Goal: Task Accomplishment & Management: Use online tool/utility

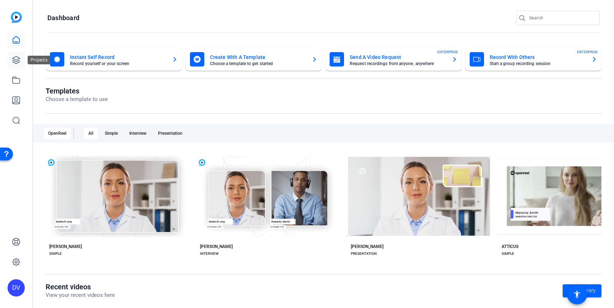
click at [16, 55] on link at bounding box center [16, 59] width 17 height 17
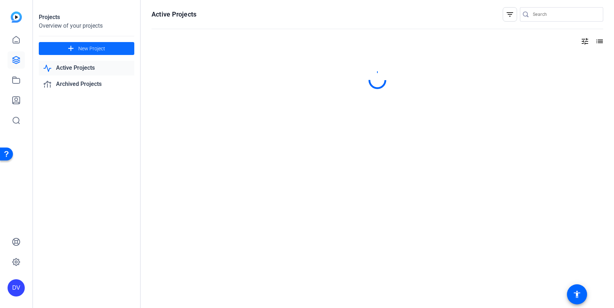
click at [106, 50] on span at bounding box center [86, 48] width 95 height 17
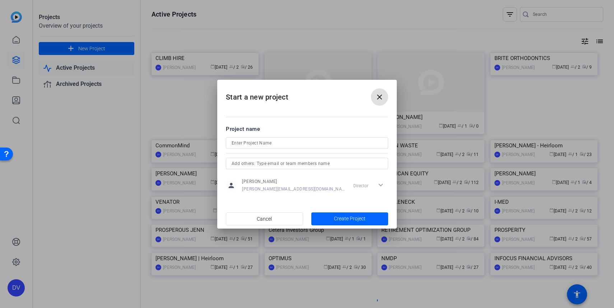
type input "[PERSON_NAME][EMAIL_ADDRESS][DOMAIN_NAME]"
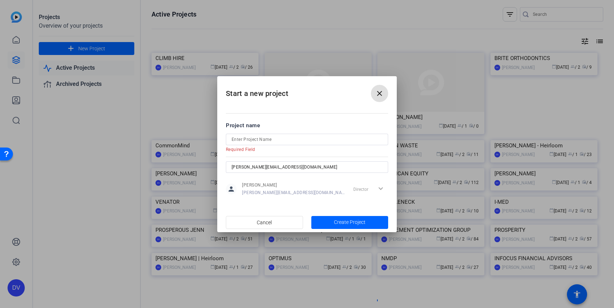
click at [267, 144] on mat-form-field "Required Field" at bounding box center [307, 139] width 162 height 11
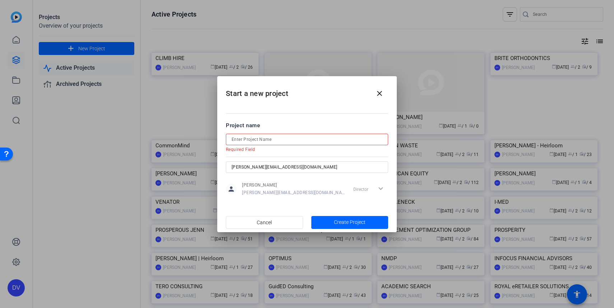
click at [269, 137] on input at bounding box center [307, 139] width 151 height 9
type input "V"
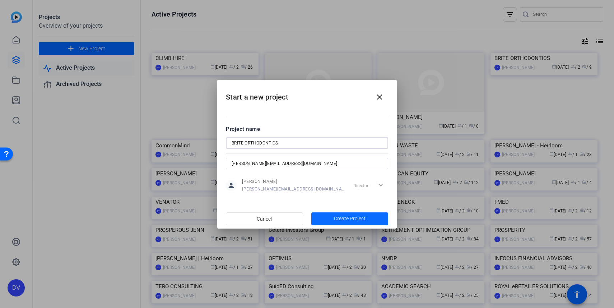
type input "BRITE ORTHODONTICS"
click at [321, 217] on span "button" at bounding box center [349, 218] width 77 height 17
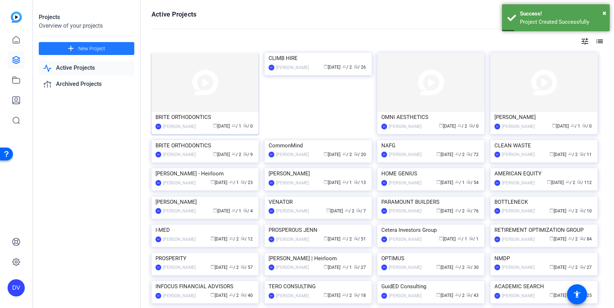
click at [217, 83] on img at bounding box center [204, 82] width 107 height 59
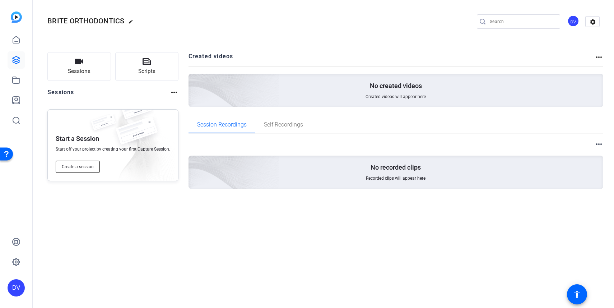
click at [93, 167] on span "Create a session" at bounding box center [78, 167] width 32 height 6
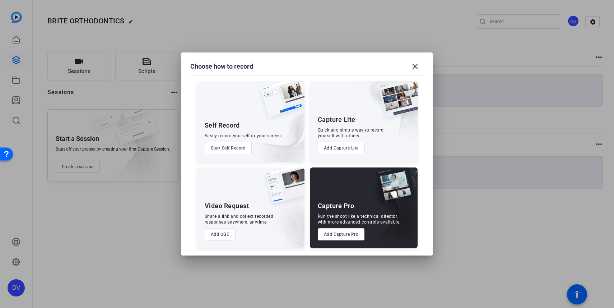
click at [343, 234] on button "Add Capture Pro" at bounding box center [341, 234] width 47 height 12
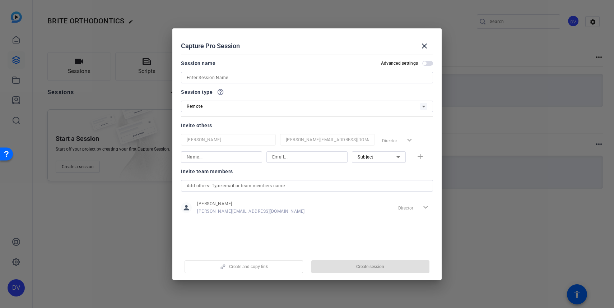
click at [206, 80] on input at bounding box center [307, 77] width 241 height 9
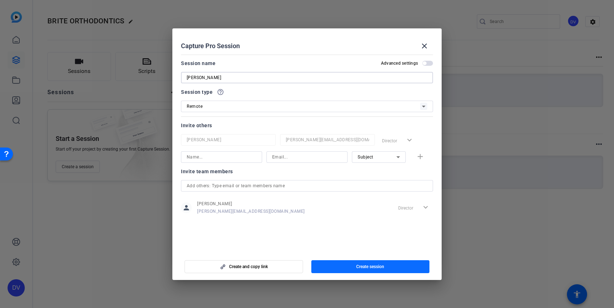
type input "[PERSON_NAME]"
click at [368, 263] on span "button" at bounding box center [370, 266] width 118 height 17
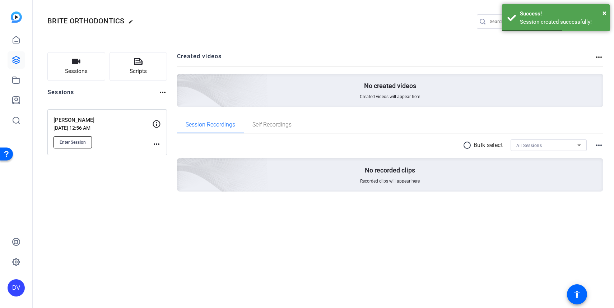
click at [79, 141] on span "Enter Session" at bounding box center [73, 142] width 26 height 6
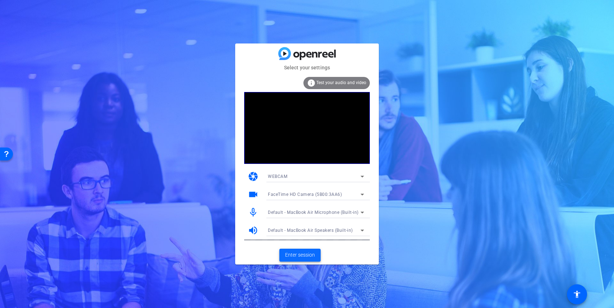
click at [300, 255] on span "Enter session" at bounding box center [300, 255] width 30 height 8
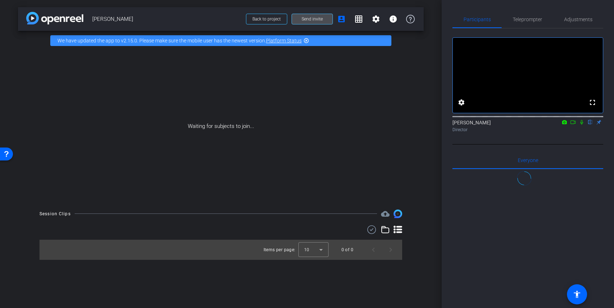
click at [321, 20] on span "Send invite" at bounding box center [312, 19] width 21 height 6
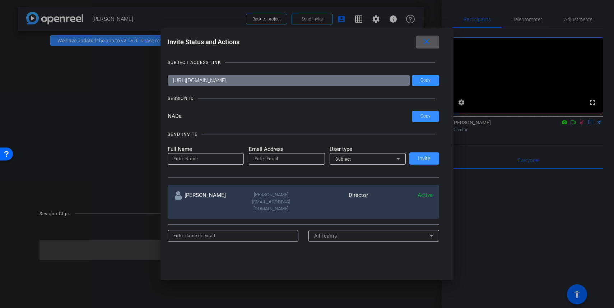
click at [212, 159] on input at bounding box center [205, 158] width 65 height 9
type input "Hazel Llemos"
click at [429, 41] on mat-icon "close" at bounding box center [426, 41] width 9 height 9
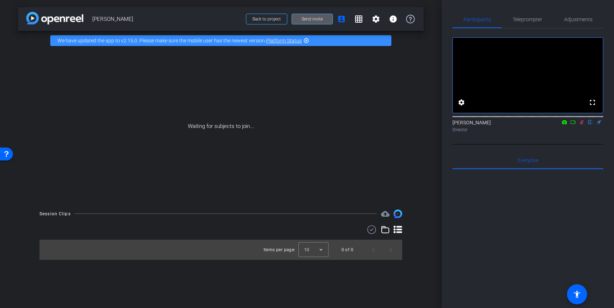
click at [574, 125] on icon at bounding box center [573, 122] width 6 height 5
click at [299, 17] on span at bounding box center [312, 18] width 41 height 17
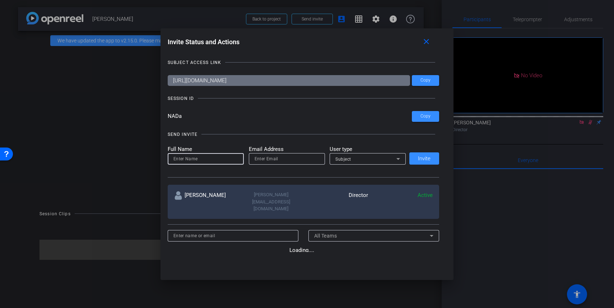
click at [209, 157] on input at bounding box center [205, 158] width 65 height 9
type input "Hazel Llemos"
type input "hazel@remotevideotestimonials.com"
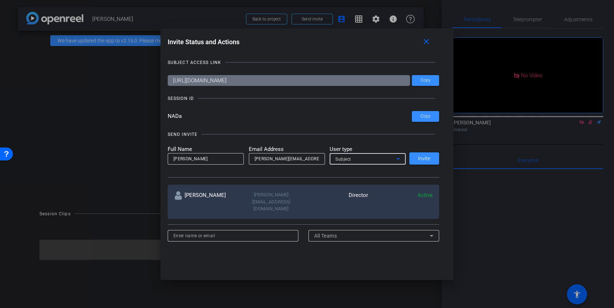
click at [351, 163] on div "Subject" at bounding box center [367, 158] width 65 height 11
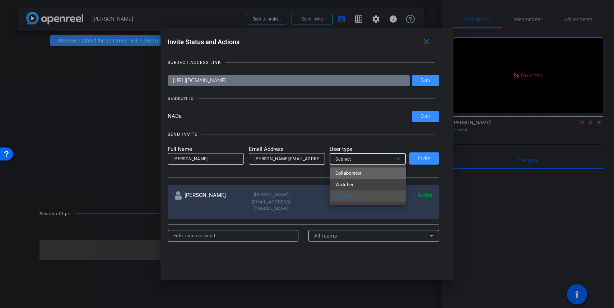
click at [358, 174] on span "Collaborator" at bounding box center [348, 173] width 26 height 9
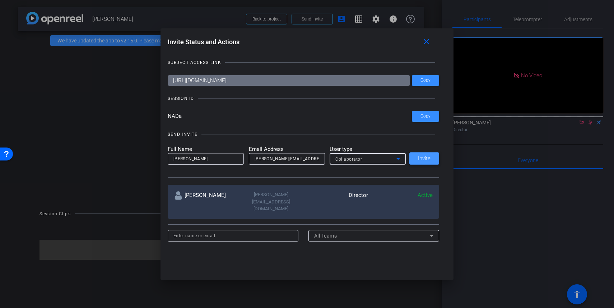
click at [417, 160] on span at bounding box center [424, 158] width 30 height 17
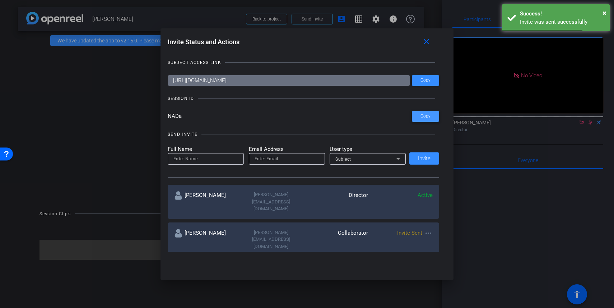
click at [427, 116] on span "Copy" at bounding box center [425, 115] width 10 height 5
